Goal: Task Accomplishment & Management: Complete application form

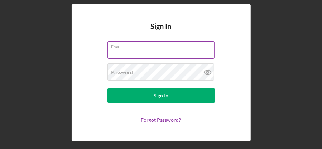
click at [148, 56] on input "Email" at bounding box center [160, 49] width 107 height 17
type input "[EMAIL_ADDRESS][DOMAIN_NAME]"
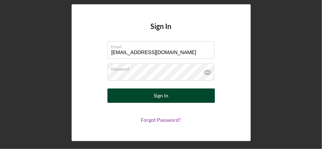
click at [162, 96] on div "Sign In" at bounding box center [161, 95] width 15 height 14
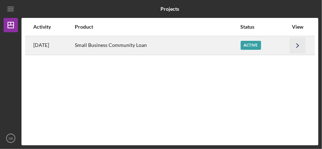
click at [296, 48] on icon "Icon/Navigate" at bounding box center [298, 45] width 16 height 16
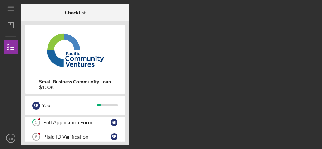
scroll to position [36, 0]
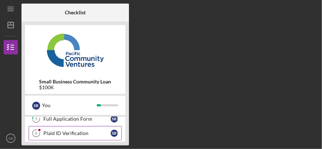
click at [74, 134] on div "Plaid ID Verification" at bounding box center [76, 133] width 67 height 6
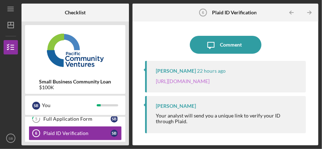
click at [210, 83] on link "[URL][DOMAIN_NAME]" at bounding box center [183, 81] width 54 height 6
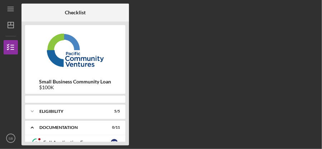
scroll to position [33, 0]
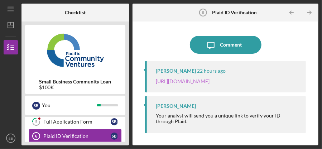
click at [210, 82] on link "[URL][DOMAIN_NAME]" at bounding box center [183, 81] width 54 height 6
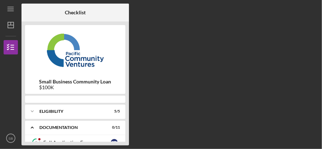
scroll to position [33, 0]
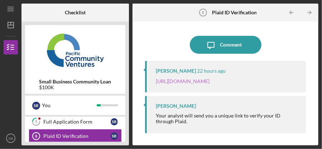
click at [210, 84] on link "[URL][DOMAIN_NAME]" at bounding box center [183, 81] width 54 height 6
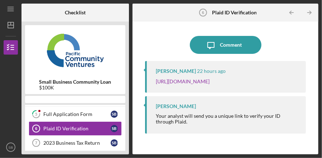
scroll to position [29, 0]
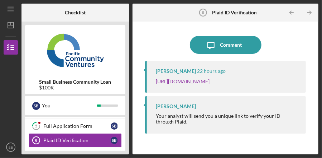
click at [189, 73] on div "[PERSON_NAME]" at bounding box center [176, 71] width 40 height 6
click at [189, 72] on div "[PERSON_NAME]" at bounding box center [176, 71] width 40 height 6
click at [189, 82] on link "[URL][DOMAIN_NAME]" at bounding box center [183, 81] width 54 height 6
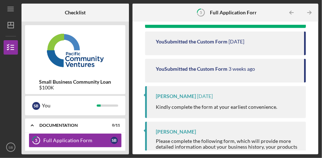
scroll to position [72, 0]
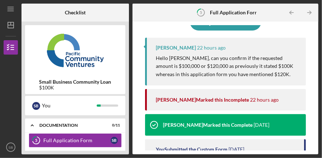
click at [206, 68] on p "Hello Sara, can you confirm if the requested amount is $100,000 or $120,000 as …" at bounding box center [227, 66] width 143 height 24
click at [224, 73] on p "Hello Sara, can you confirm if the requested amount is $100,000 or $120,000 as …" at bounding box center [227, 66] width 143 height 24
click at [241, 98] on div "Yash Abichandani Marked this Incomplete" at bounding box center [202, 100] width 93 height 6
click at [231, 124] on div "Yash Abichandani Marked this Complete" at bounding box center [208, 125] width 90 height 6
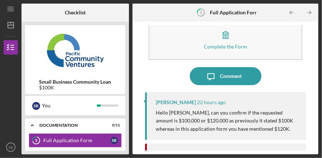
scroll to position [0, 0]
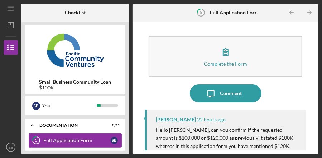
click at [84, 139] on div "Full Application Form" at bounding box center [76, 140] width 67 height 6
click at [115, 140] on div "S B" at bounding box center [114, 140] width 7 height 7
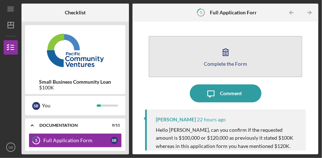
click at [226, 51] on icon "button" at bounding box center [225, 52] width 5 height 7
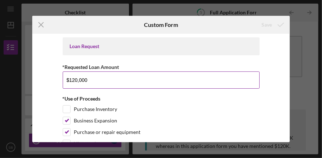
click at [167, 82] on input "$120,000" at bounding box center [161, 79] width 197 height 17
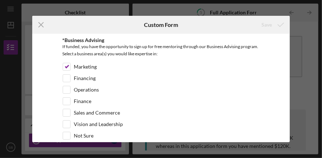
scroll to position [1093, 0]
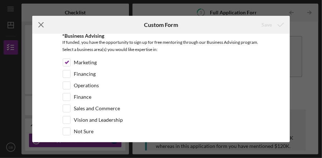
click at [41, 25] on icon "Icon/Menu Close" at bounding box center [41, 25] width 18 height 18
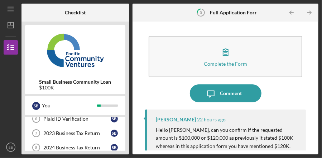
scroll to position [15, 0]
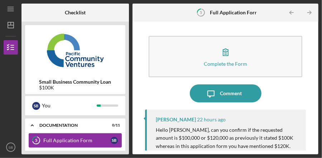
click at [53, 140] on div "Full Application Form" at bounding box center [76, 140] width 67 height 6
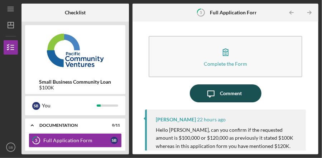
click at [233, 95] on div "Comment" at bounding box center [231, 93] width 22 height 18
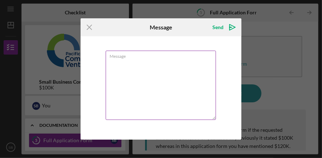
click at [134, 63] on textarea "Message" at bounding box center [161, 85] width 111 height 69
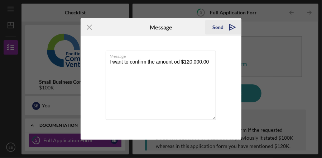
type textarea "I want to confirm the amount od $120,000.00"
click at [230, 28] on icon "Icon/icon-invite-send" at bounding box center [233, 27] width 18 height 18
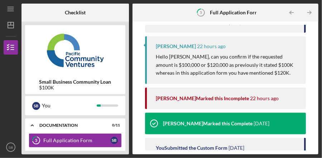
scroll to position [107, 0]
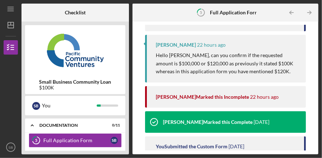
click at [221, 120] on div "Yash Abichandani Marked this Complete" at bounding box center [208, 122] width 90 height 6
click at [254, 96] on time "22 hours ago" at bounding box center [264, 97] width 29 height 6
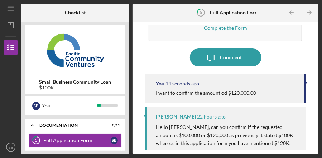
scroll to position [0, 0]
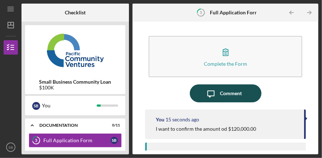
click at [240, 92] on div "Comment" at bounding box center [231, 93] width 22 height 18
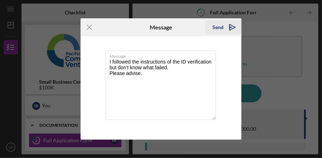
type textarea "I followed the instructions of the ID verification but don't know what failed. …"
click at [221, 28] on div "Send" at bounding box center [217, 27] width 11 height 14
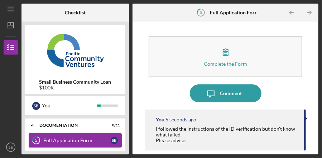
click at [82, 139] on div "Full Application Form" at bounding box center [76, 140] width 67 height 6
click at [37, 141] on icon "5" at bounding box center [36, 140] width 18 height 18
click at [38, 140] on icon "5" at bounding box center [36, 140] width 18 height 18
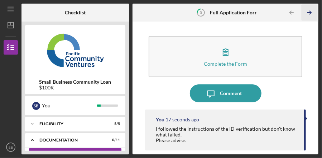
click at [310, 12] on icon "Icon/Table Pagination Arrow" at bounding box center [310, 13] width 16 height 16
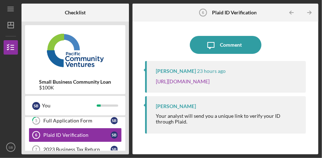
scroll to position [35, 0]
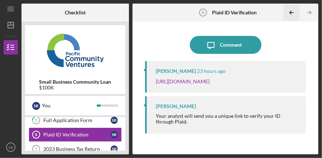
click at [292, 14] on icon "Icon/Table Pagination Arrow" at bounding box center [292, 13] width 16 height 16
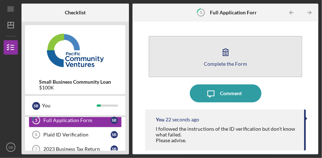
click at [225, 56] on icon "button" at bounding box center [226, 52] width 18 height 18
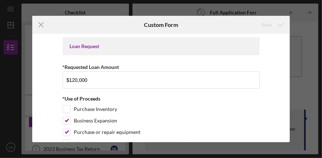
click at [145, 51] on div "Loan Request" at bounding box center [161, 46] width 197 height 18
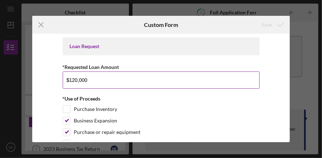
click at [132, 83] on input "$120,000" at bounding box center [161, 79] width 197 height 17
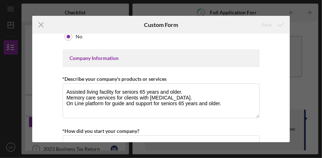
scroll to position [287, 0]
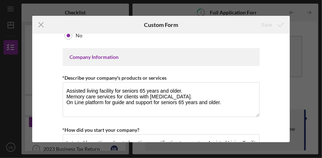
click at [130, 54] on div "Company Information" at bounding box center [161, 57] width 183 height 6
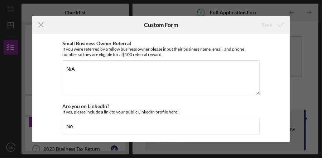
scroll to position [878, 0]
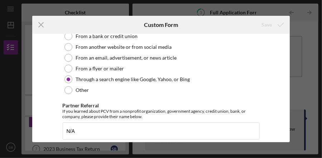
click at [40, 25] on icon "Icon/Menu Close" at bounding box center [41, 25] width 18 height 18
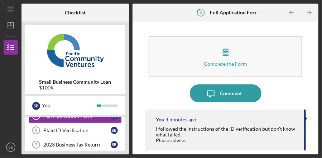
scroll to position [35, 0]
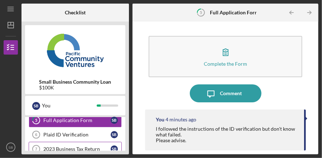
click at [60, 147] on div "2023 Business Tax Return" at bounding box center [76, 149] width 67 height 6
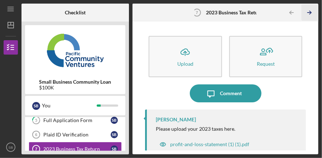
click at [310, 13] on icon "Icon/Table Pagination Arrow" at bounding box center [310, 13] width 16 height 16
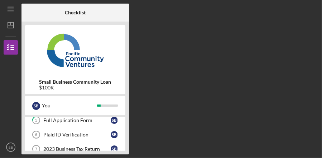
scroll to position [63, 0]
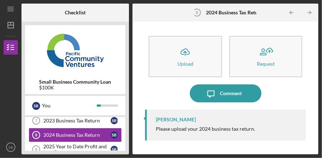
click at [310, 13] on icon "Icon/Table Pagination Arrow" at bounding box center [310, 13] width 16 height 16
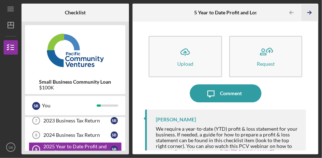
click at [310, 13] on icon "Icon/Table Pagination Arrow" at bounding box center [310, 13] width 16 height 16
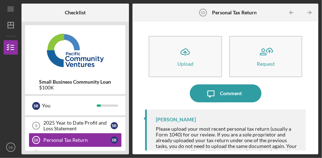
scroll to position [91, 0]
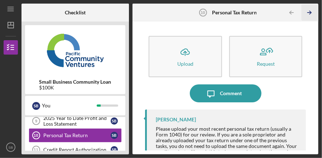
click at [309, 13] on line "button" at bounding box center [310, 13] width 4 height 0
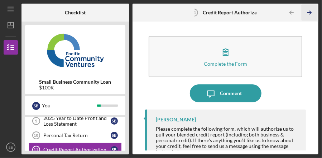
click at [309, 13] on line "button" at bounding box center [310, 13] width 4 height 0
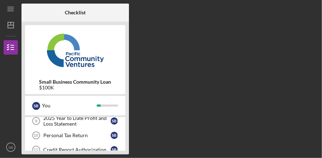
scroll to position [120, 0]
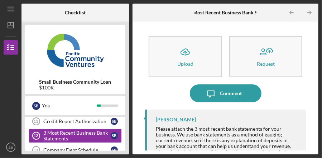
click at [308, 12] on icon "Icon/Table Pagination Arrow" at bounding box center [310, 13] width 16 height 16
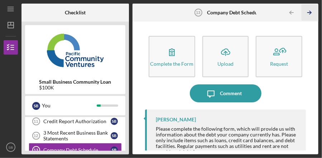
click at [310, 13] on icon "Icon/Table Pagination Arrow" at bounding box center [310, 13] width 16 height 16
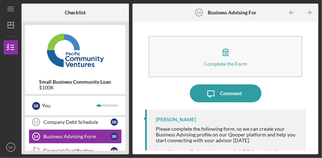
scroll to position [148, 0]
click at [310, 13] on icon "Icon/Table Pagination Arrow" at bounding box center [310, 13] width 16 height 16
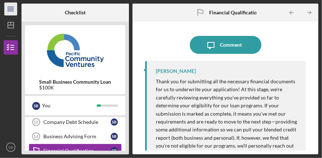
click at [9, 8] on icon "Icon/Menu" at bounding box center [11, 9] width 16 height 16
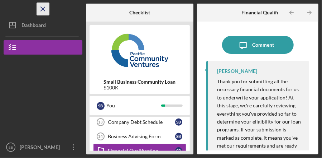
click at [42, 8] on line "button" at bounding box center [43, 9] width 4 height 4
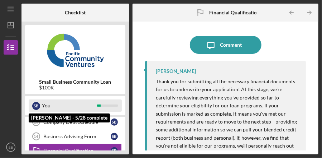
click at [81, 106] on div "You" at bounding box center [69, 105] width 55 height 12
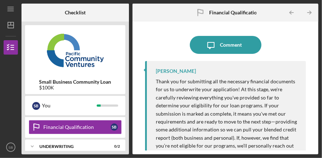
scroll to position [192, 0]
